Goal: Transaction & Acquisition: Purchase product/service

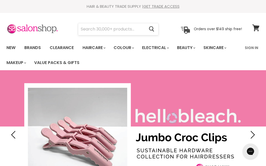
click at [100, 28] on input "Search" at bounding box center [111, 29] width 66 height 12
type input "i"
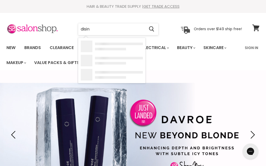
type input "disi"
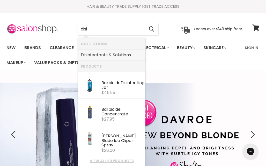
click at [105, 54] on link "Disi nfectants & Solutions" at bounding box center [112, 55] width 62 height 8
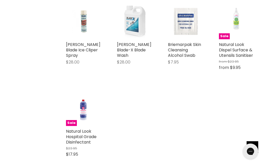
scroll to position [412, 0]
click at [75, 128] on link "Natural Look Hospital Grade Disinfectant" at bounding box center [81, 136] width 31 height 17
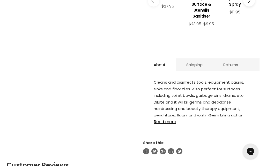
scroll to position [269, 0]
click at [175, 116] on link "Read more" at bounding box center [201, 120] width 95 height 8
